Goal: Find specific page/section: Find specific page/section

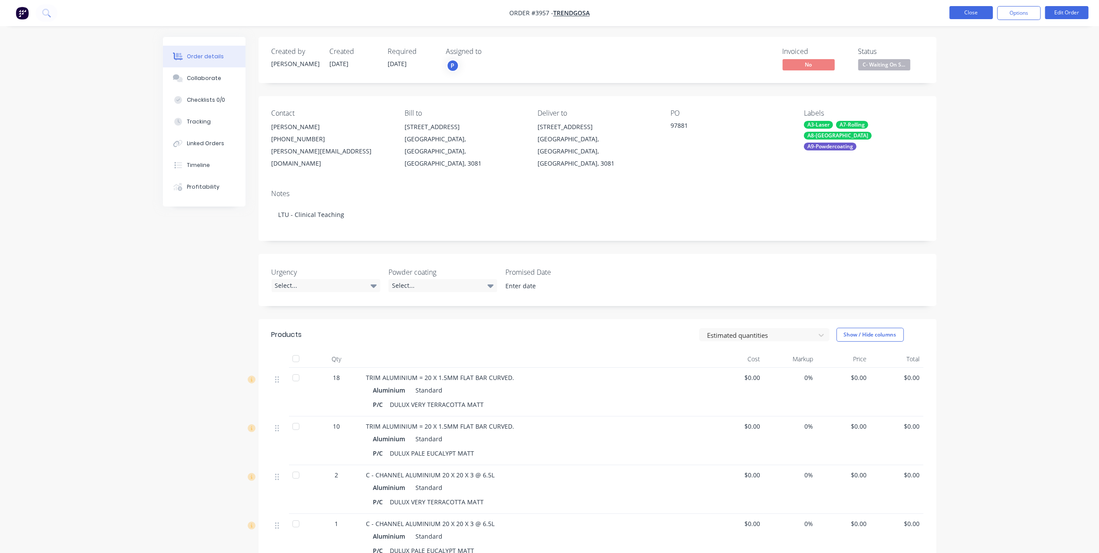
click at [968, 14] on button "Close" at bounding box center [970, 12] width 43 height 13
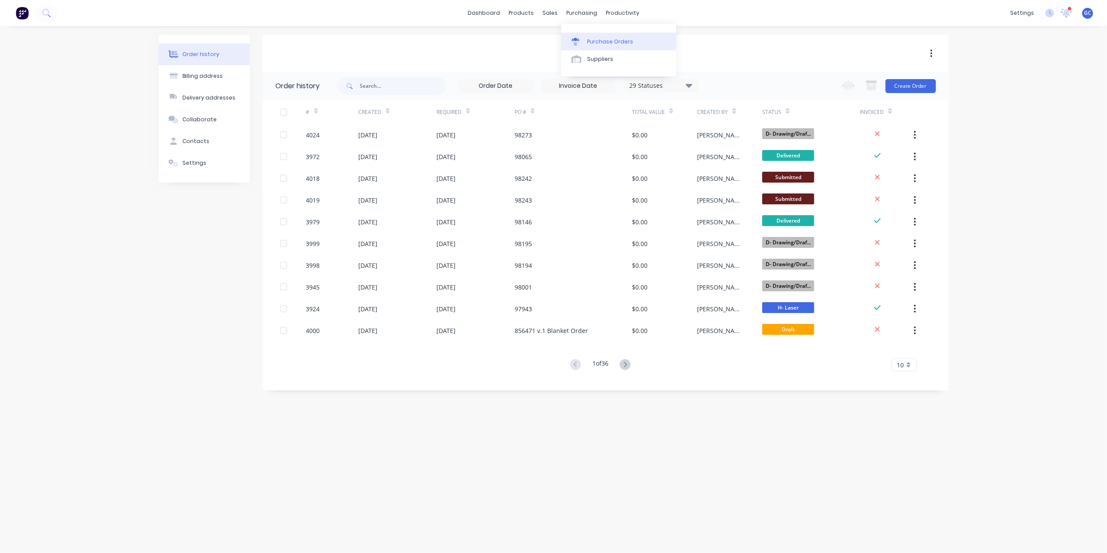
click at [583, 41] on link "Purchase Orders" at bounding box center [618, 41] width 115 height 17
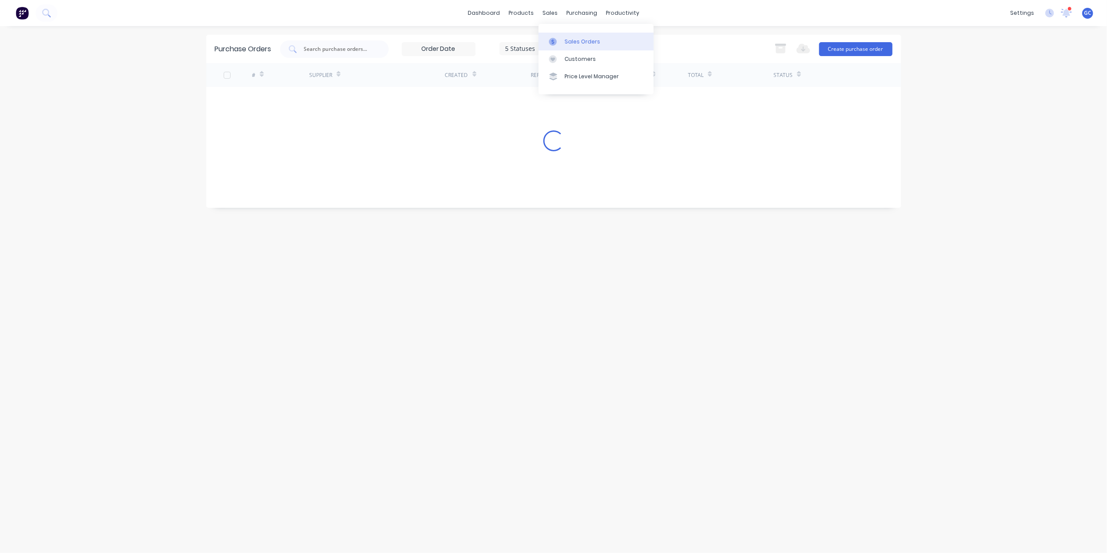
drag, startPoint x: 548, startPoint y: 13, endPoint x: 574, endPoint y: 48, distance: 44.0
click at [550, 18] on div "sales" at bounding box center [550, 13] width 24 height 13
click at [567, 43] on div "Sales Orders" at bounding box center [583, 42] width 36 height 8
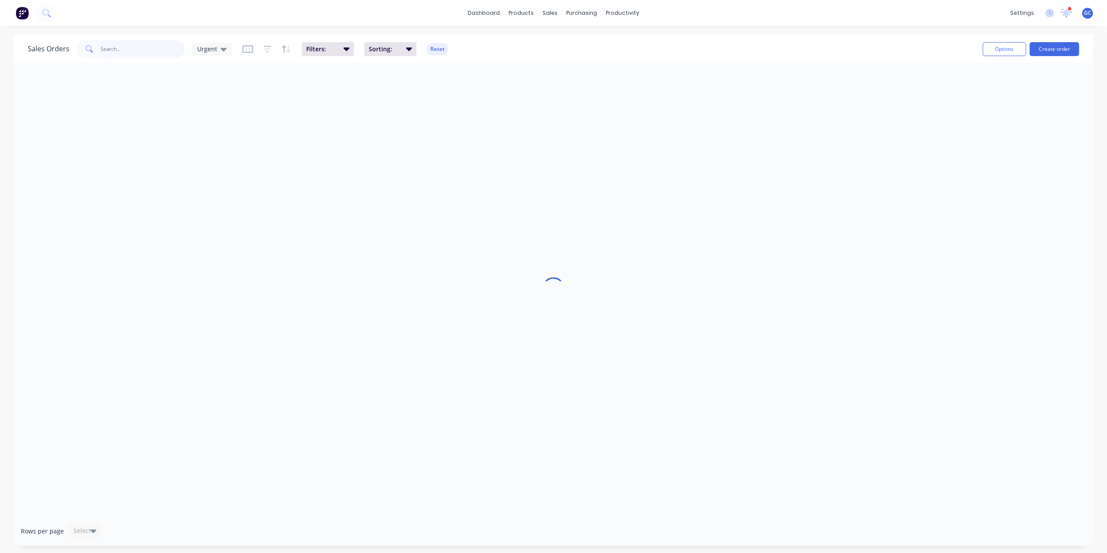
click at [141, 53] on input "text" at bounding box center [143, 48] width 85 height 17
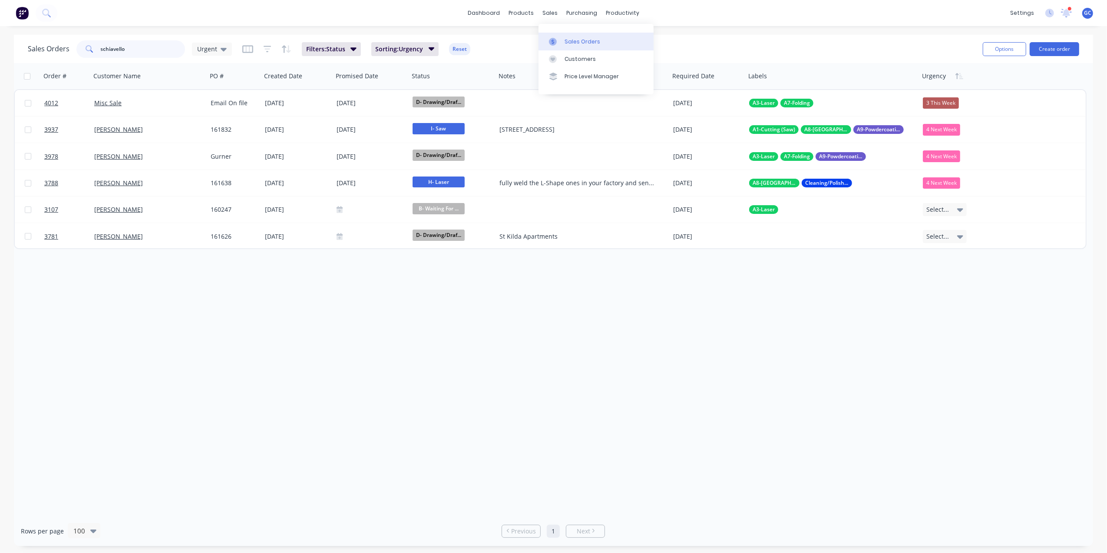
type input "schiavello"
click at [576, 39] on div "Sales Orders" at bounding box center [583, 42] width 36 height 8
click at [584, 16] on div "purchasing" at bounding box center [582, 13] width 40 height 13
click at [609, 39] on div "Purchase Orders" at bounding box center [610, 42] width 46 height 8
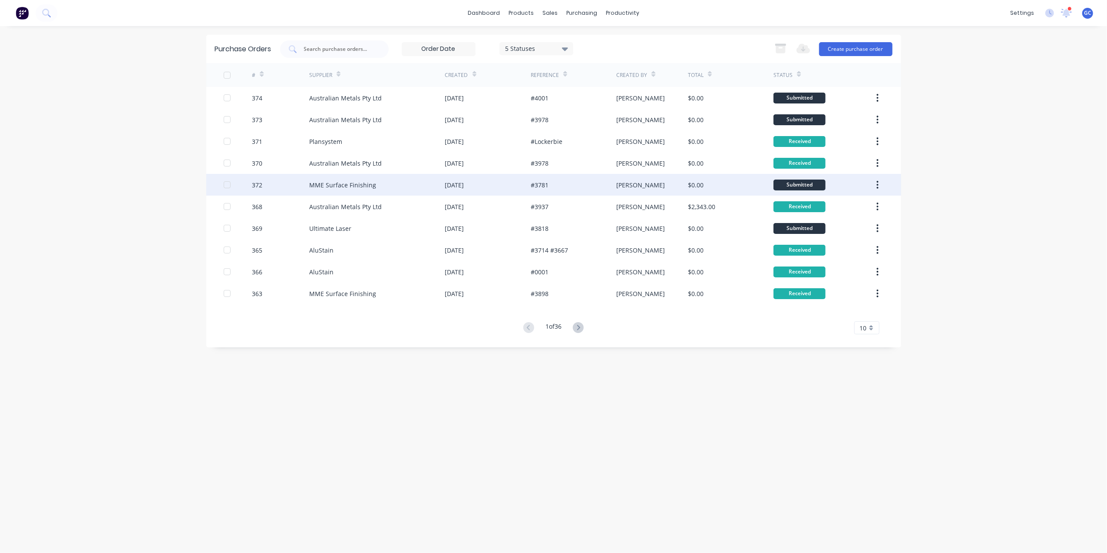
click at [359, 186] on div "MME Surface Finishing" at bounding box center [342, 184] width 67 height 9
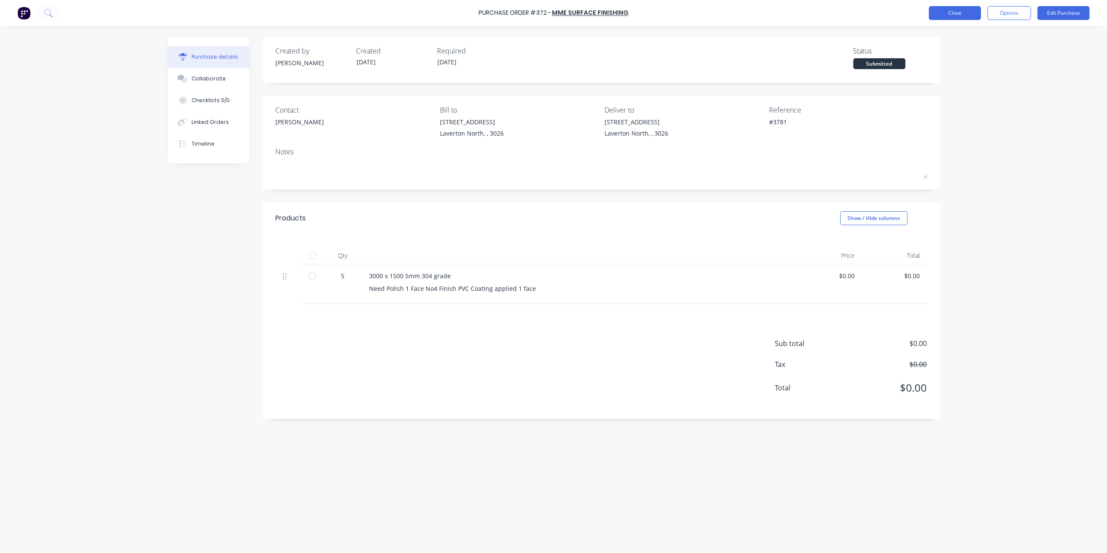
click at [958, 17] on button "Close" at bounding box center [955, 13] width 52 height 14
